Goal: Find specific page/section: Find specific page/section

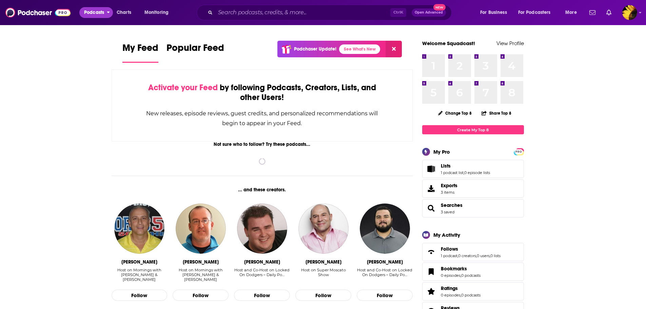
click at [100, 11] on span "Podcasts" at bounding box center [94, 12] width 20 height 9
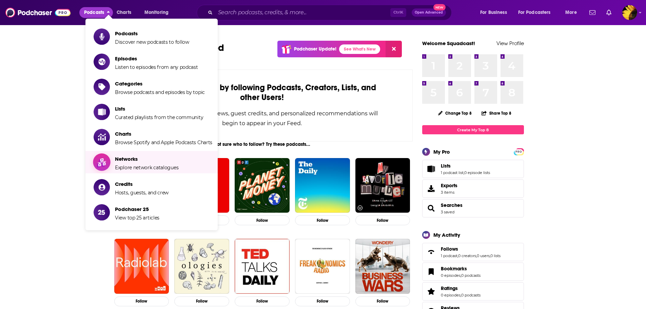
click at [133, 158] on span "Networks" at bounding box center [146, 159] width 63 height 6
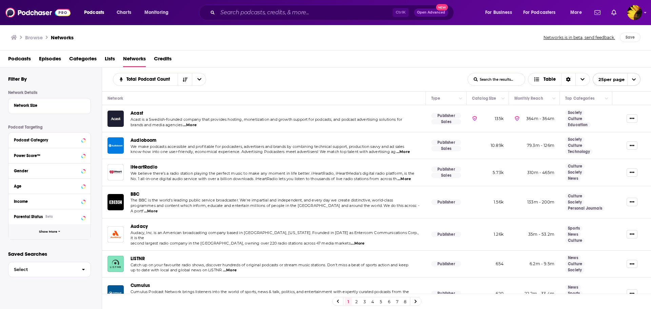
click at [58, 231] on icon "button" at bounding box center [59, 231] width 2 height 3
click at [85, 246] on icon at bounding box center [83, 247] width 3 height 2
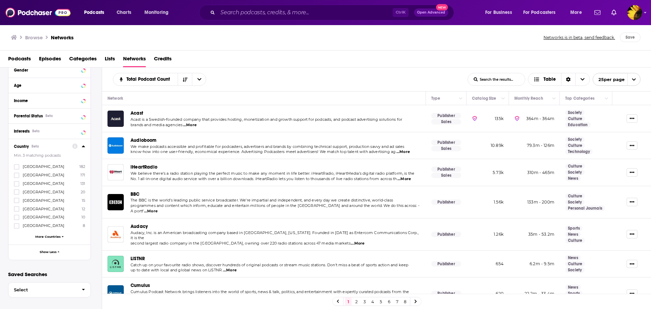
scroll to position [101, 0]
click at [17, 183] on icon at bounding box center [17, 183] width 4 height 4
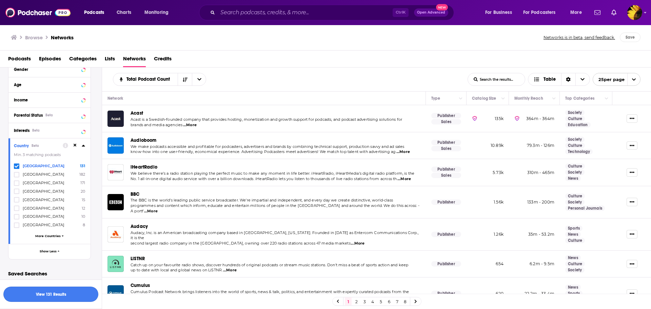
click at [57, 298] on button "View 131 Results" at bounding box center [50, 294] width 95 height 15
